Goal: Information Seeking & Learning: Find specific fact

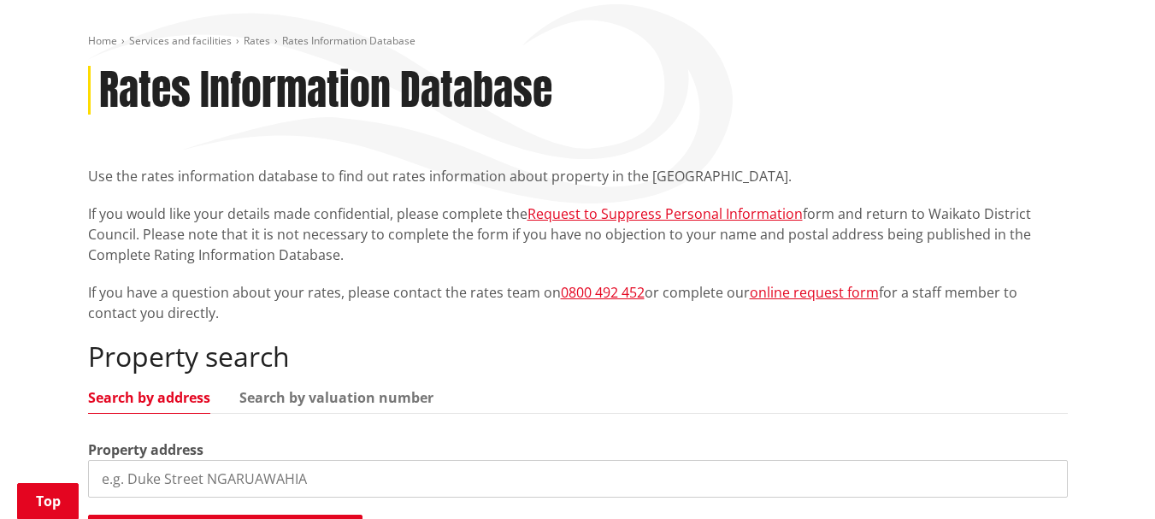
scroll to position [445, 0]
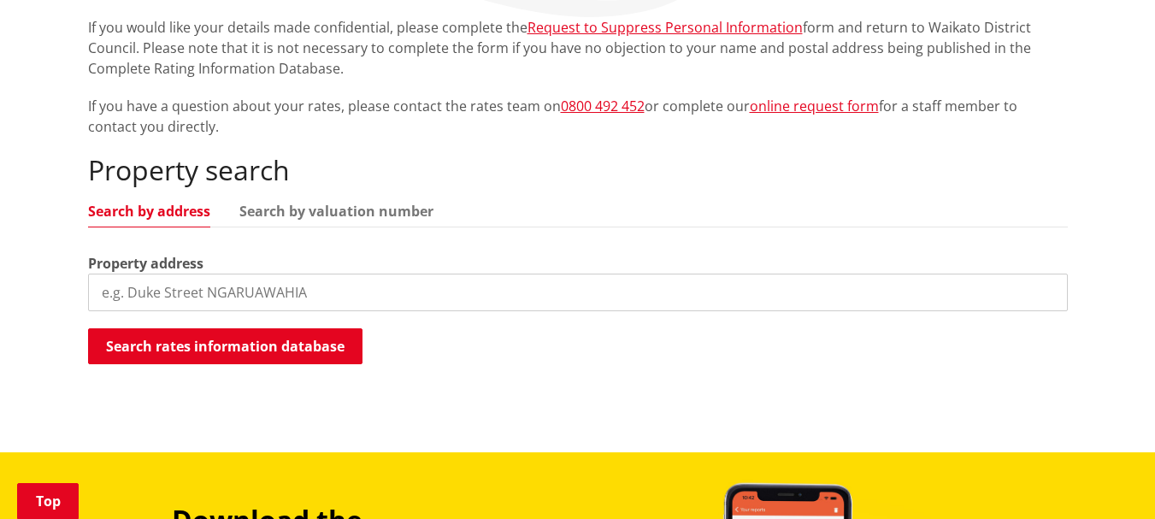
click at [104, 274] on input "search" at bounding box center [578, 293] width 980 height 38
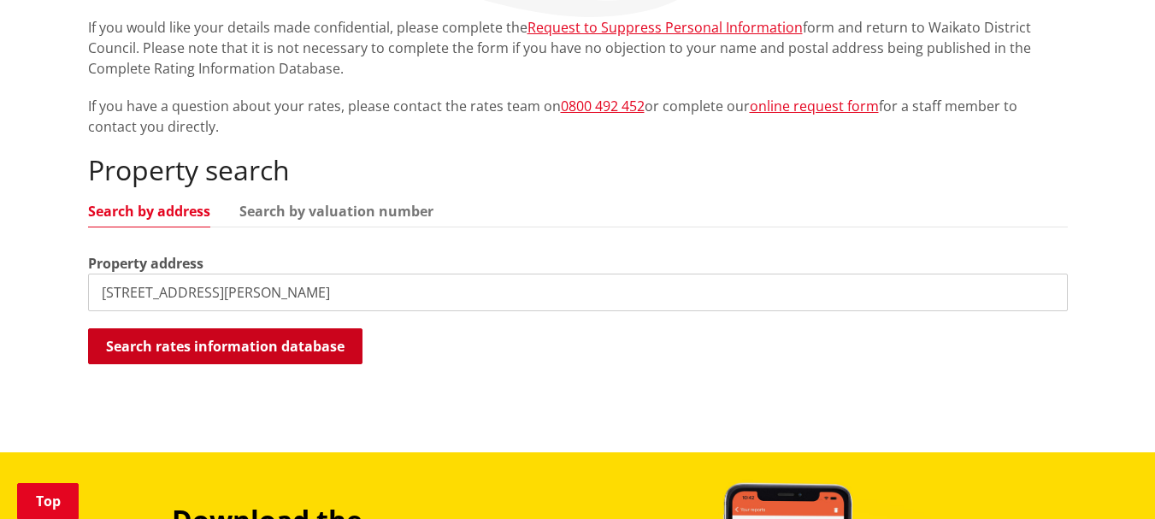
type input "43 koheroa road mercer"
click at [161, 328] on button "Search rates information database" at bounding box center [225, 346] width 275 height 36
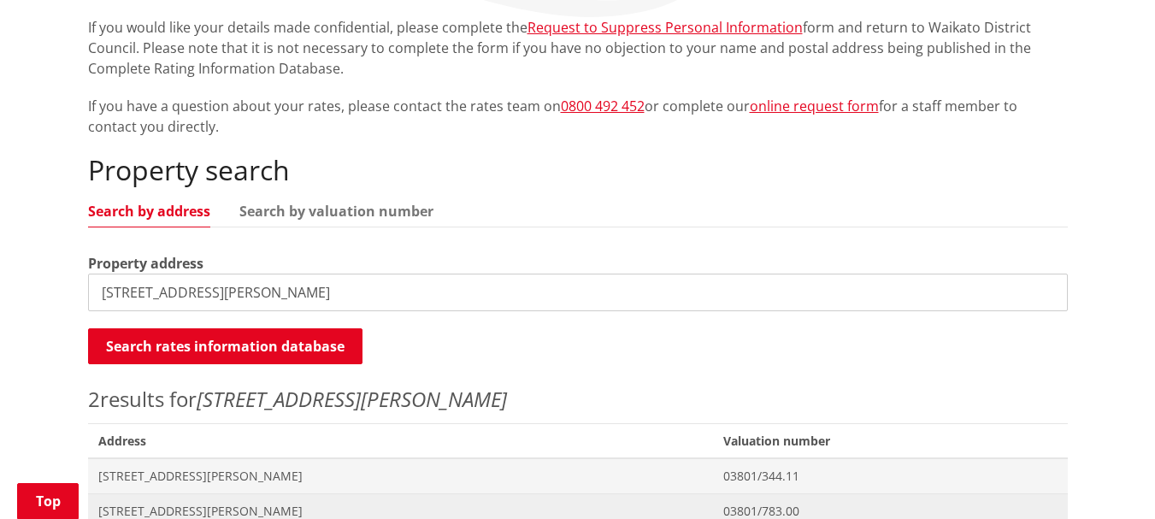
click at [142, 503] on span "[STREET_ADDRESS][PERSON_NAME]" at bounding box center [401, 511] width 606 height 17
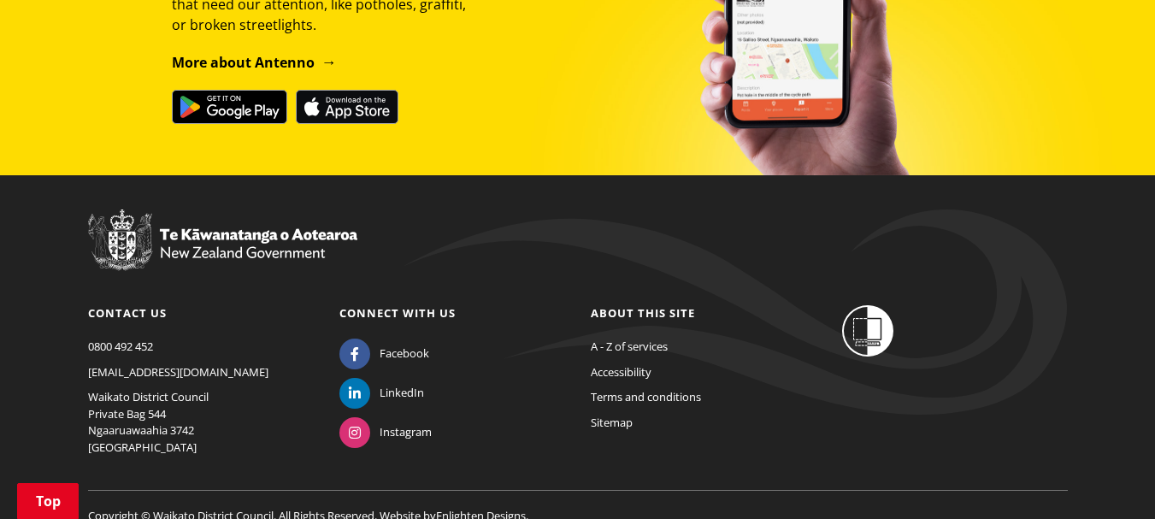
scroll to position [2394, 0]
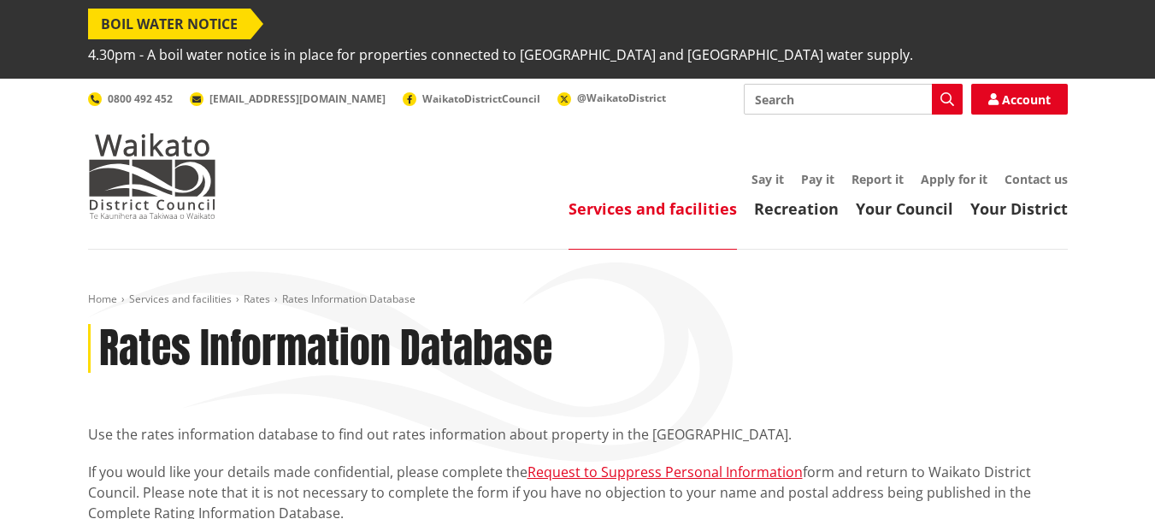
scroll to position [444, 0]
